Goal: Find specific page/section: Find specific page/section

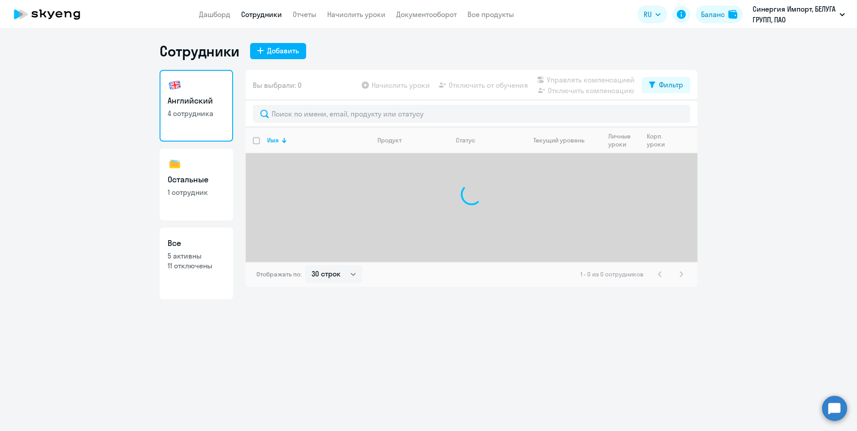
select select "30"
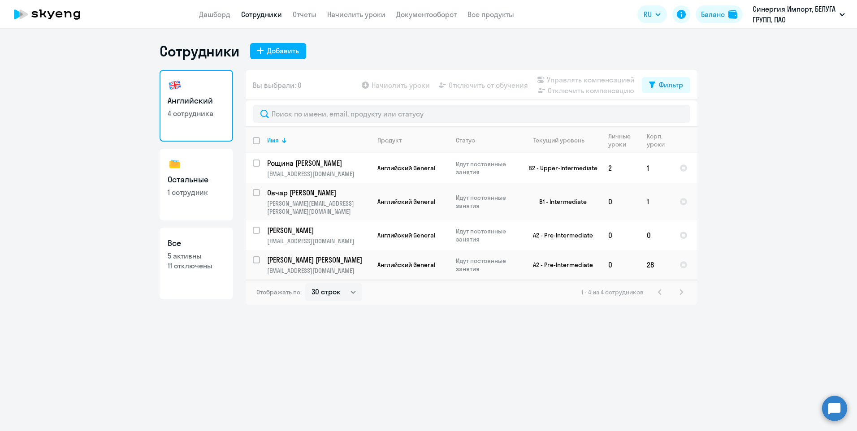
select select "30"
click at [228, 189] on link "Остальные 1 сотрудник" at bounding box center [197, 185] width 74 height 72
select select "30"
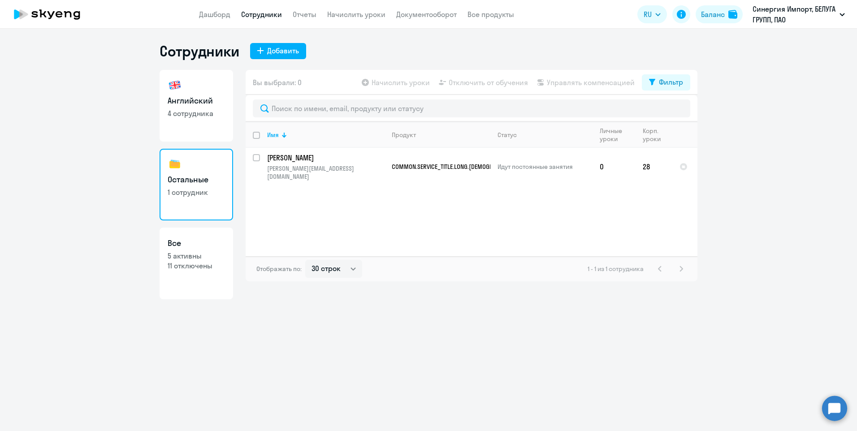
click at [188, 119] on link "Английский 4 сотрудника" at bounding box center [197, 106] width 74 height 72
select select "30"
